Goal: Find specific page/section: Find specific page/section

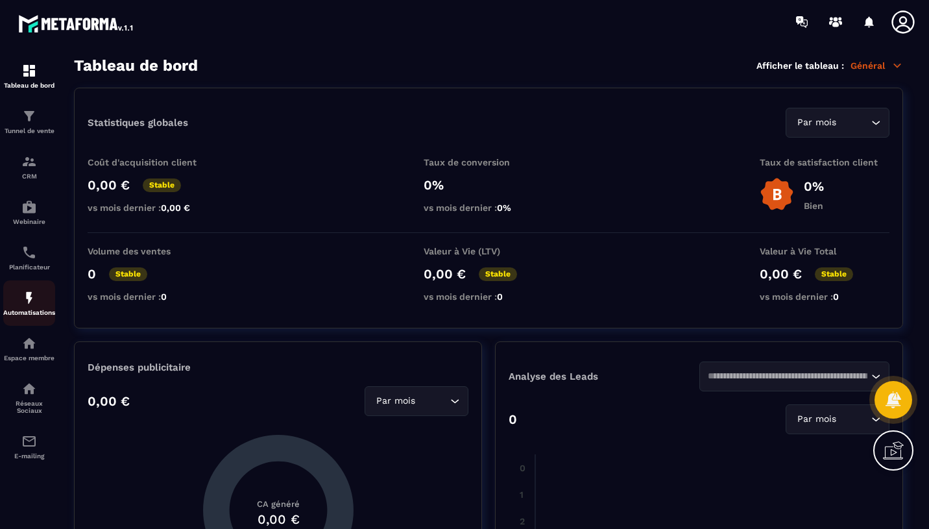
click at [28, 304] on img at bounding box center [29, 298] width 16 height 16
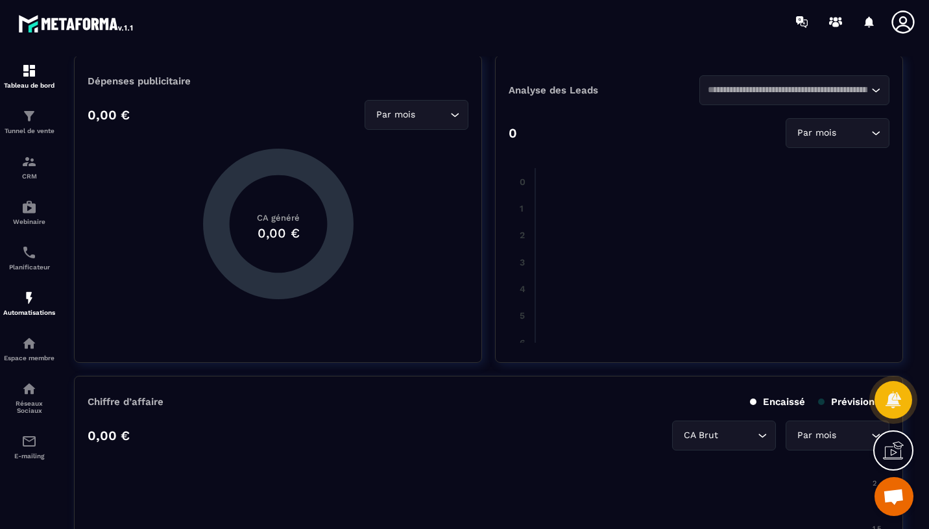
scroll to position [282, 0]
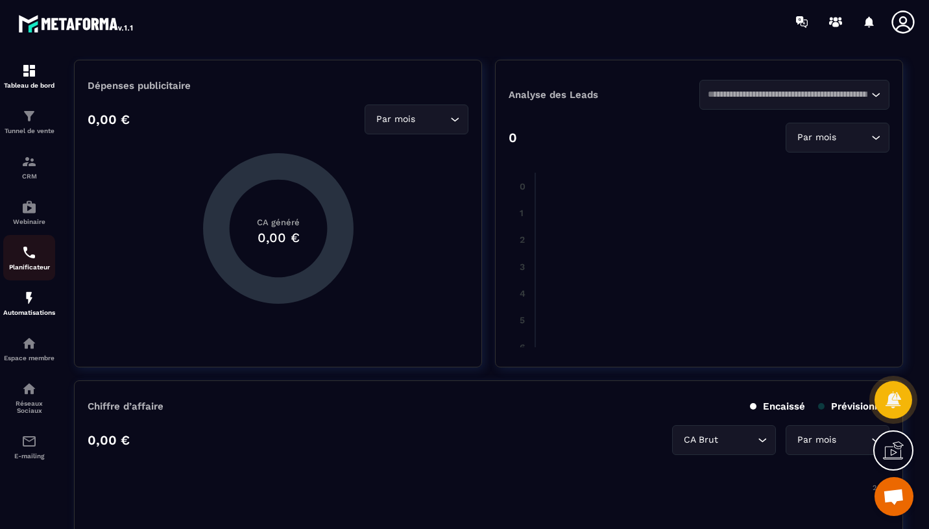
click at [40, 271] on p "Planificateur" at bounding box center [29, 266] width 52 height 7
click at [30, 348] on img at bounding box center [29, 343] width 16 height 16
